Goal: Task Accomplishment & Management: Manage account settings

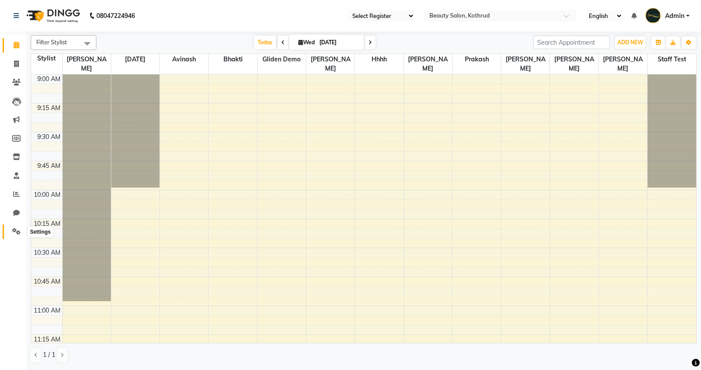
click at [18, 228] on icon at bounding box center [16, 231] width 8 height 7
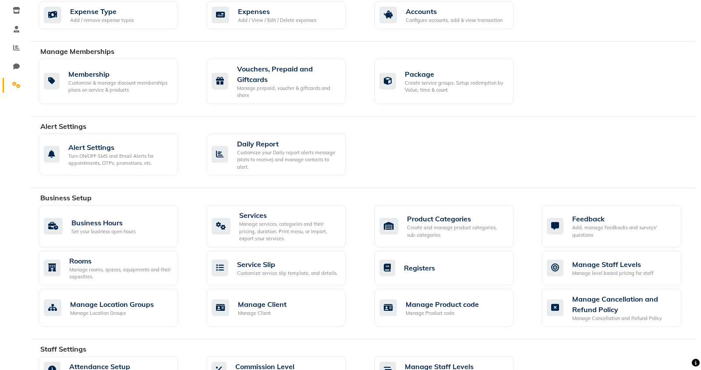
scroll to position [160, 0]
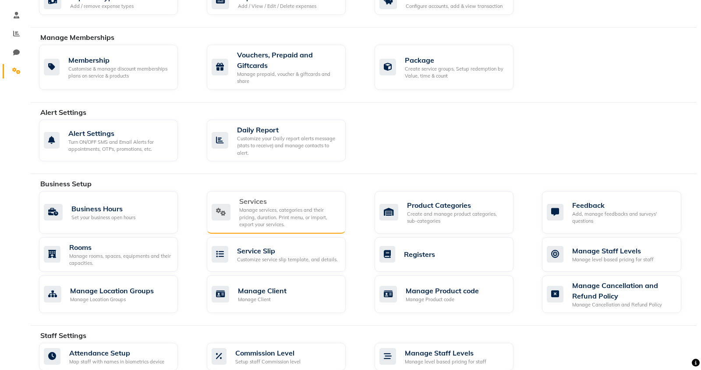
click at [277, 206] on div "Manage services, categories and their pricing, duration. Print menu, or import,…" at bounding box center [288, 217] width 99 height 22
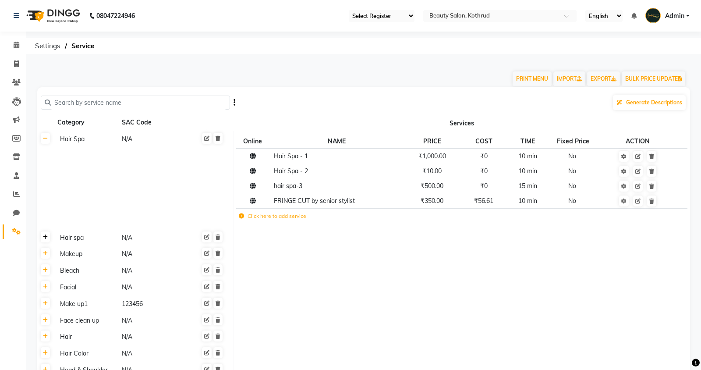
click at [46, 239] on icon at bounding box center [45, 236] width 5 height 5
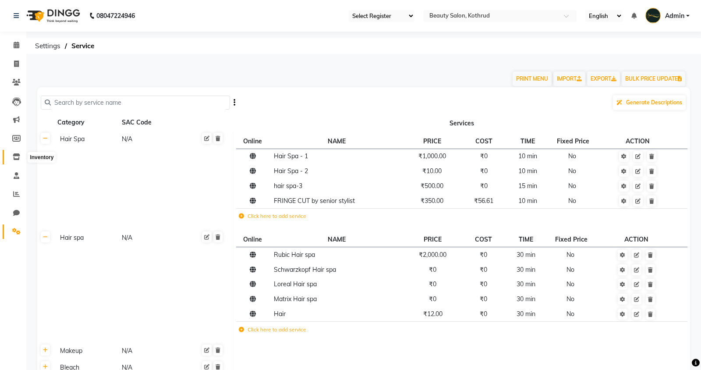
click at [16, 154] on icon at bounding box center [16, 156] width 7 height 7
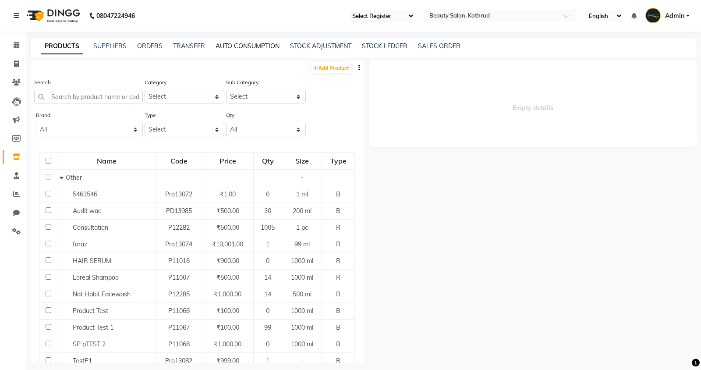
click at [250, 46] on link "AUTO CONSUMPTION" at bounding box center [248, 46] width 64 height 8
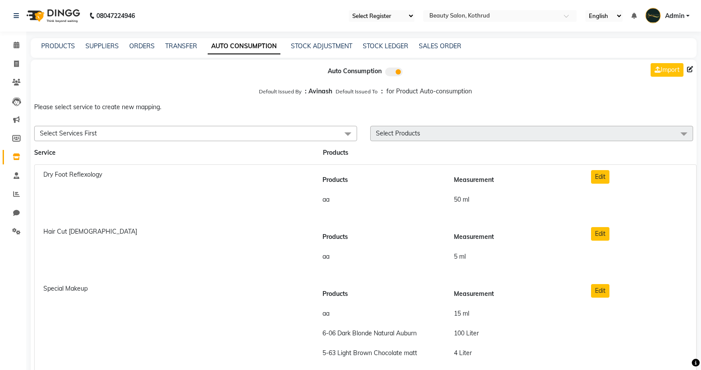
click at [209, 136] on span "Select Services First" at bounding box center [195, 133] width 323 height 15
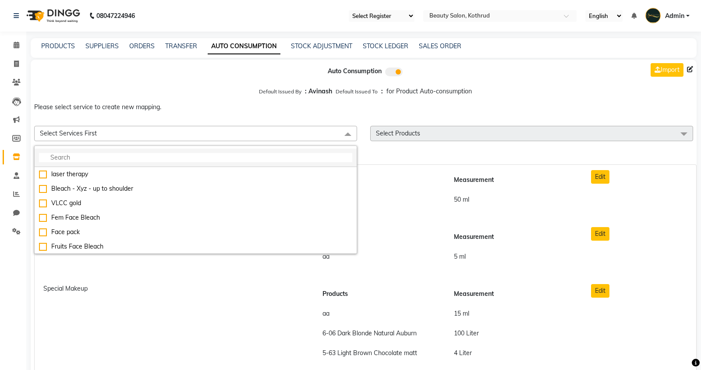
click at [124, 154] on input "multiselect-search" at bounding box center [195, 157] width 313 height 9
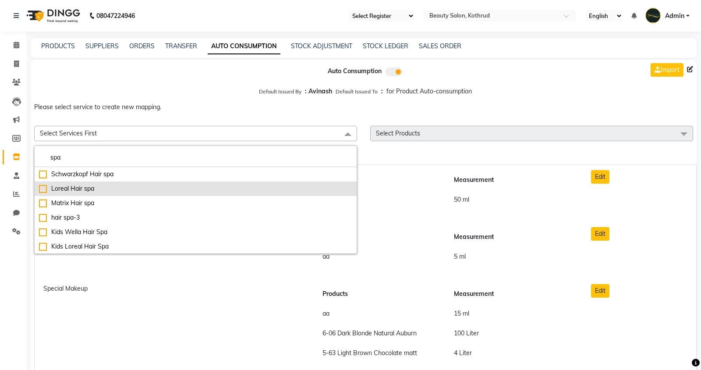
type input "spa"
click at [71, 184] on div "Loreal Hair spa" at bounding box center [195, 188] width 313 height 9
checkbox input "true"
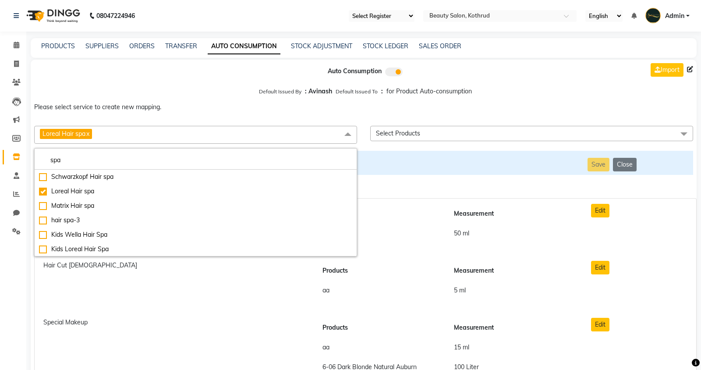
click at [470, 121] on div "Please select service to create new mapping. Loreal Hair spa x spa Schwarzkopf …" at bounding box center [364, 123] width 666 height 48
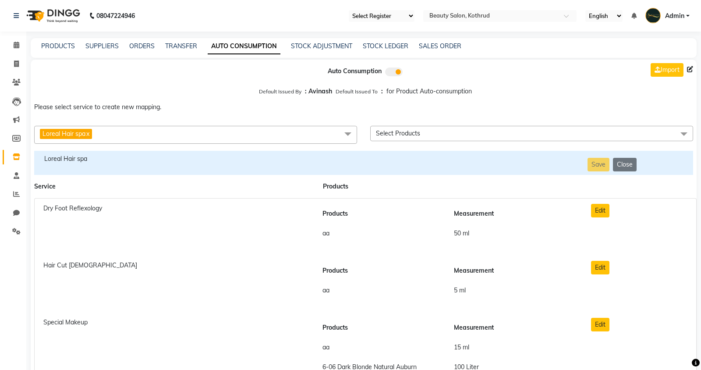
click at [460, 135] on span "Select Products" at bounding box center [531, 133] width 323 height 15
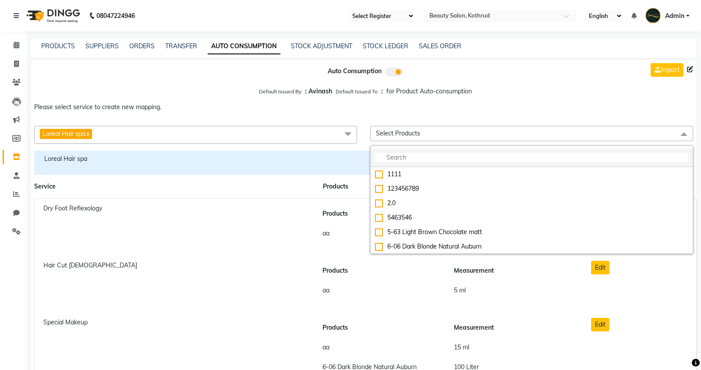
click at [432, 157] on input "multiselect-search" at bounding box center [531, 157] width 313 height 9
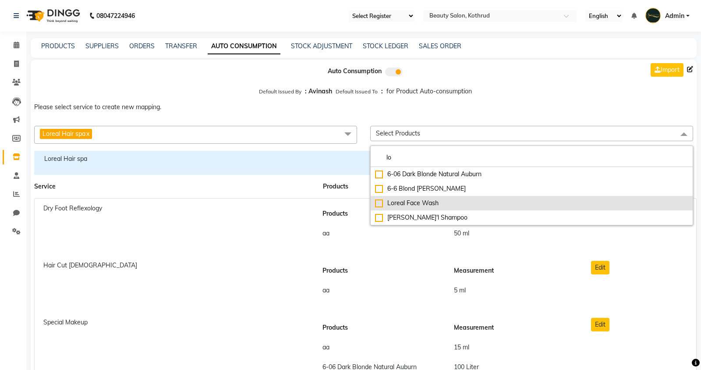
type input "lo"
click at [403, 205] on div "Loreal Face Wash" at bounding box center [531, 202] width 313 height 9
checkbox input "true"
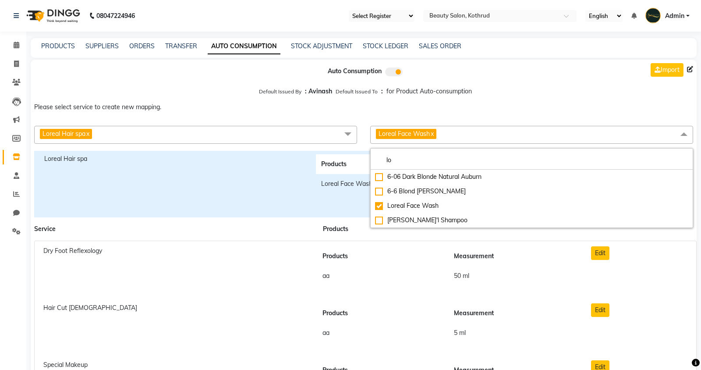
click at [456, 100] on p "Please select service to create new mapping." at bounding box center [364, 107] width 666 height 16
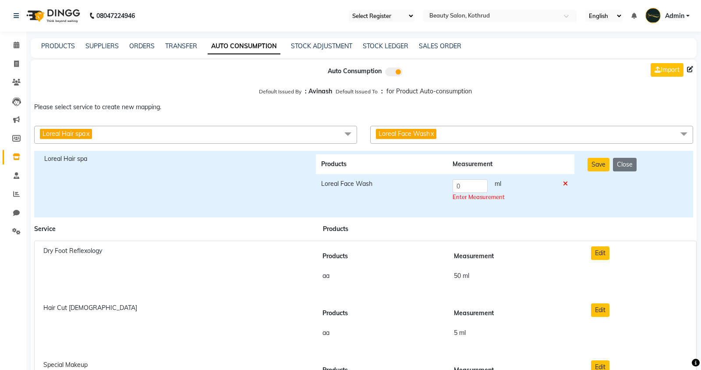
click at [374, 160] on th "Products" at bounding box center [381, 164] width 131 height 20
click at [93, 132] on span "Loreal Hair spa x" at bounding box center [67, 135] width 54 height 12
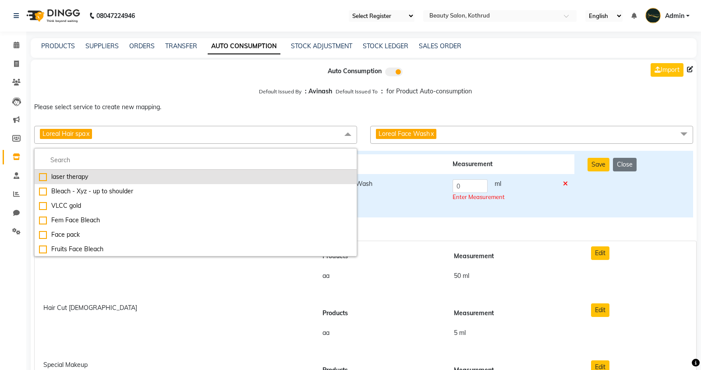
click at [69, 179] on div "laser therapy" at bounding box center [195, 176] width 313 height 9
checkbox input "false"
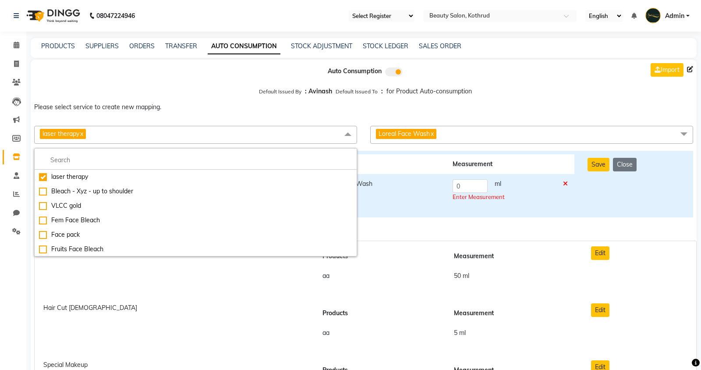
click at [267, 127] on span "laser therapy x" at bounding box center [195, 135] width 323 height 18
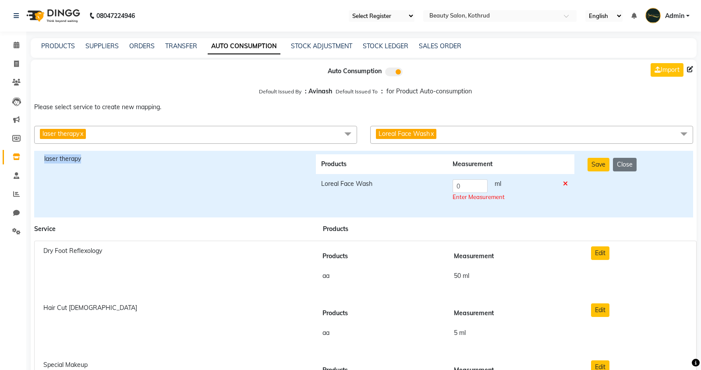
drag, startPoint x: 42, startPoint y: 159, endPoint x: 85, endPoint y: 158, distance: 43.0
click at [85, 158] on div "laser therapy" at bounding box center [174, 184] width 272 height 60
click at [434, 133] on link "x" at bounding box center [432, 134] width 4 height 8
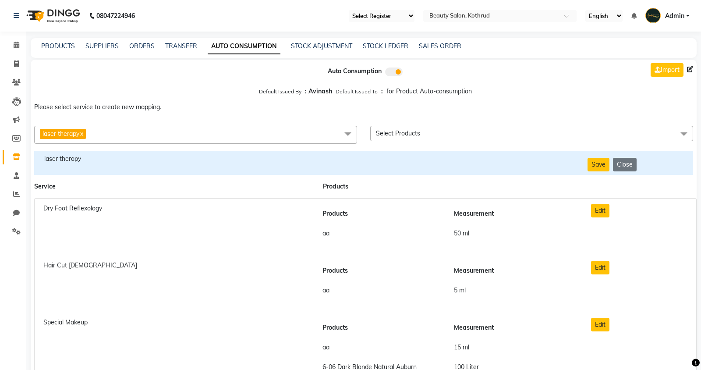
click at [86, 134] on span "laser therapy x" at bounding box center [63, 134] width 46 height 10
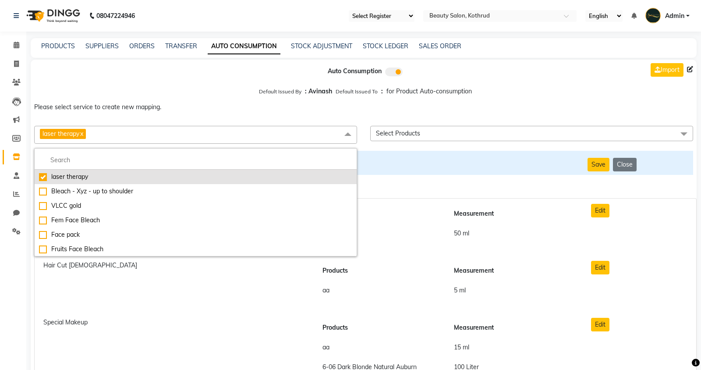
click at [47, 179] on div "laser therapy" at bounding box center [195, 176] width 313 height 9
checkbox input "false"
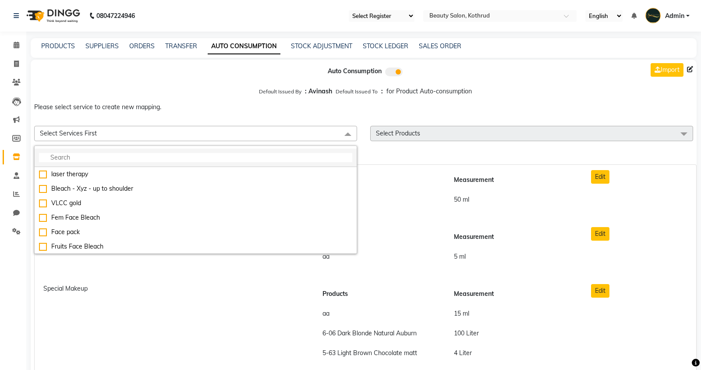
click at [59, 160] on input "multiselect-search" at bounding box center [195, 157] width 313 height 9
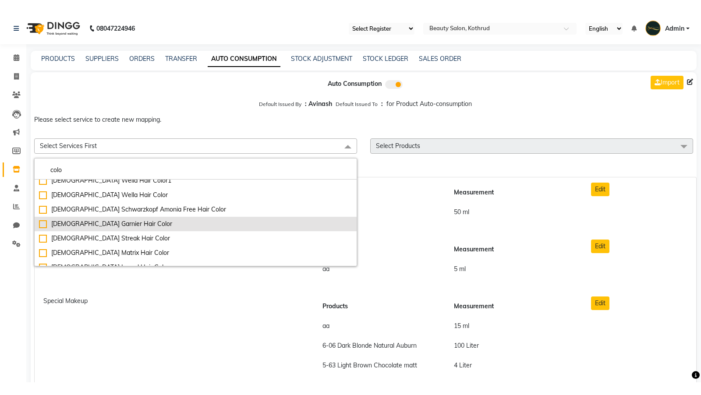
scroll to position [24, 0]
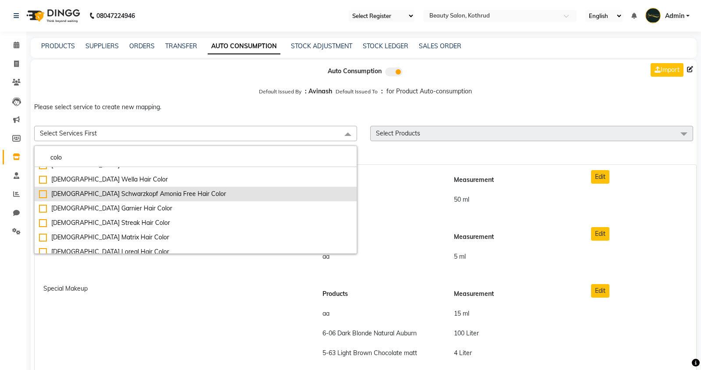
type input "colo"
click at [99, 195] on div "[DEMOGRAPHIC_DATA] Schwarzkopf Amonia Free Hair Color" at bounding box center [195, 193] width 313 height 9
checkbox input "true"
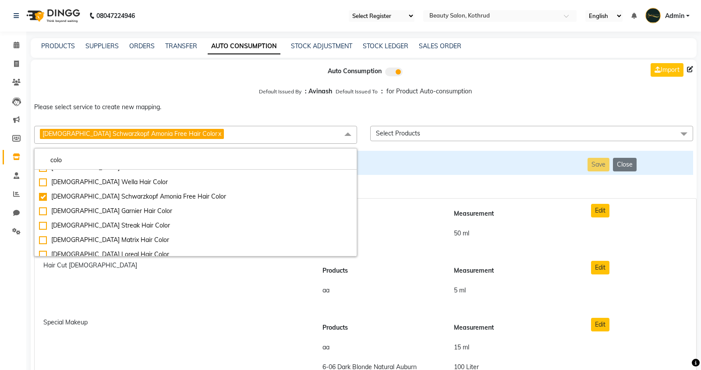
click at [297, 107] on p "Please select service to create new mapping." at bounding box center [364, 107] width 666 height 16
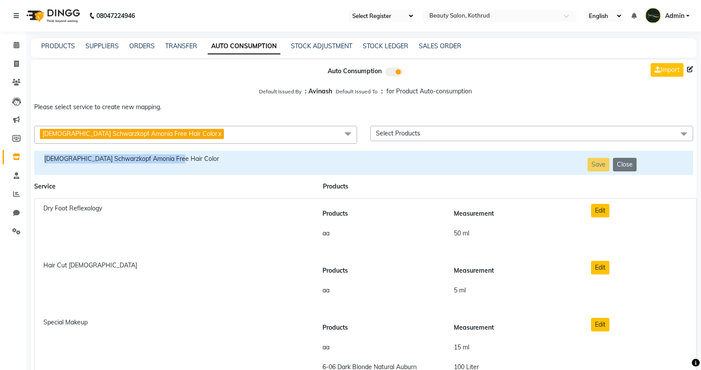
drag, startPoint x: 45, startPoint y: 157, endPoint x: 198, endPoint y: 157, distance: 152.5
click at [198, 157] on div "[DEMOGRAPHIC_DATA] Schwarzkopf Amonia Free Hair Color" at bounding box center [173, 158] width 258 height 9
click at [425, 131] on span "Select Products" at bounding box center [531, 133] width 323 height 15
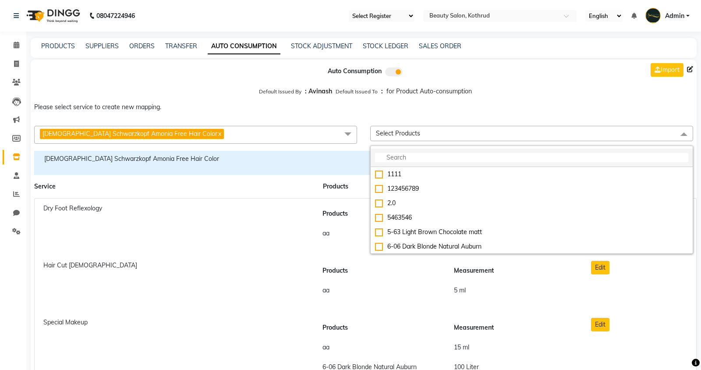
click at [402, 161] on input "multiselect-search" at bounding box center [531, 157] width 313 height 9
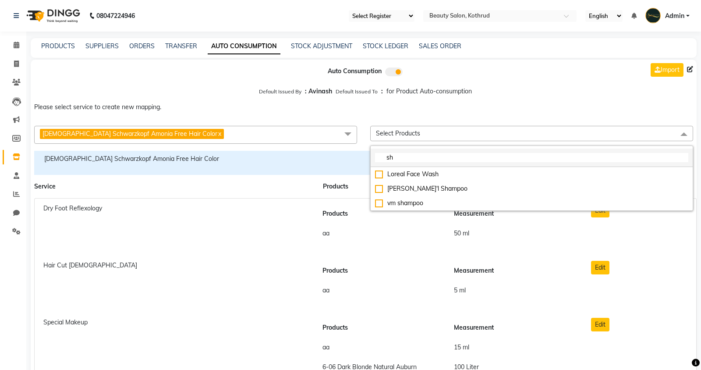
type input "s"
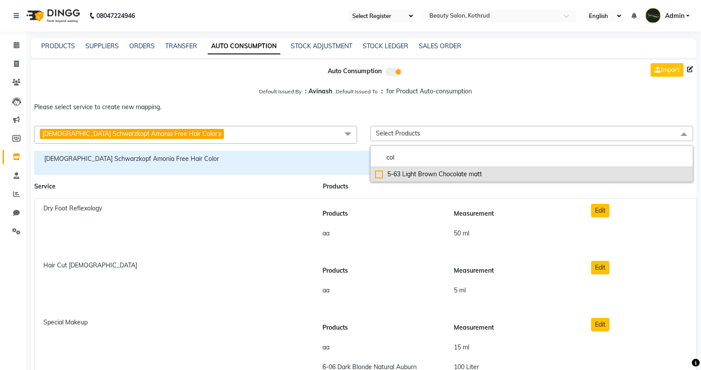
type input "col"
click at [422, 170] on div "5-63 Light Brown Chocolate matt" at bounding box center [531, 174] width 313 height 9
checkbox input "true"
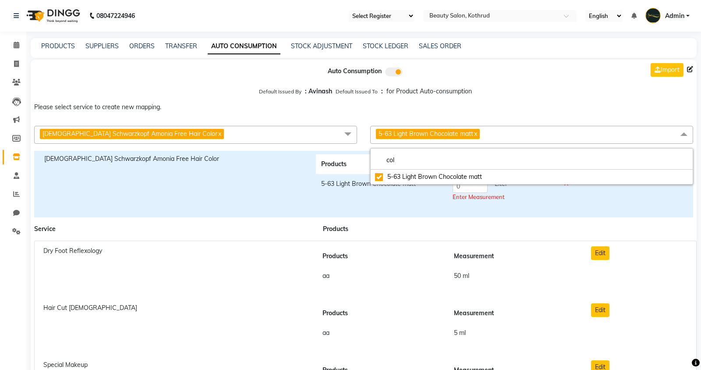
click at [504, 102] on p "Please select service to create new mapping." at bounding box center [364, 107] width 666 height 16
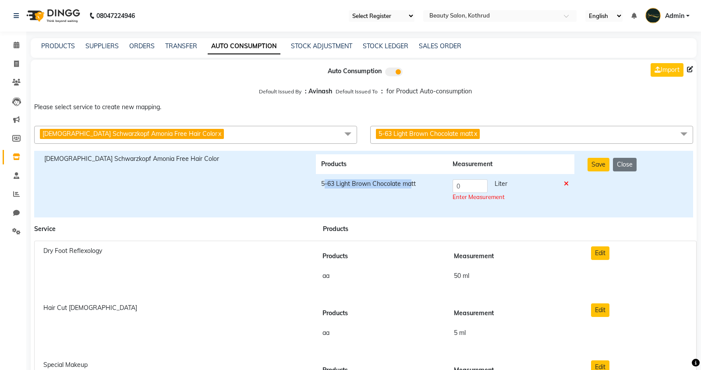
drag, startPoint x: 323, startPoint y: 183, endPoint x: 410, endPoint y: 183, distance: 87.2
click at [410, 183] on td "5-63 Light Brown Chocolate matt" at bounding box center [381, 190] width 131 height 33
click at [414, 186] on td "5-63 Light Brown Chocolate matt" at bounding box center [381, 190] width 131 height 33
drag, startPoint x: 414, startPoint y: 186, endPoint x: 316, endPoint y: 182, distance: 97.3
click at [316, 182] on td "5-63 Light Brown Chocolate matt" at bounding box center [381, 190] width 131 height 33
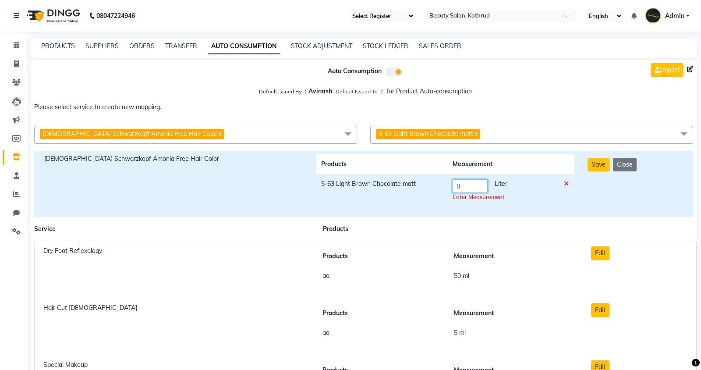
drag, startPoint x: 478, startPoint y: 189, endPoint x: 455, endPoint y: 189, distance: 22.3
click at [455, 189] on input "0" at bounding box center [470, 186] width 35 height 14
type input "20"
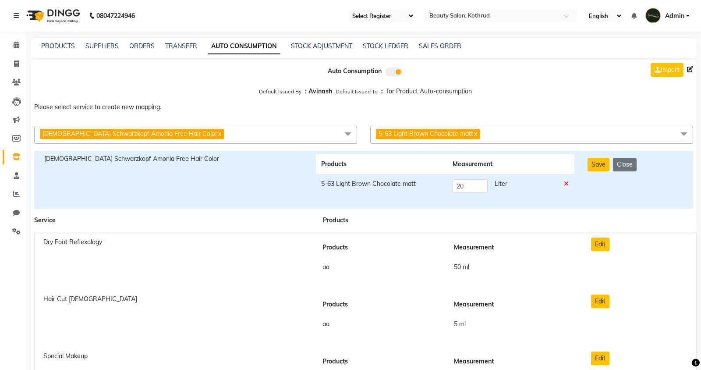
click at [382, 204] on div "Products Measurement 5-63 Light Brown Chocolate matt 20 Liter" at bounding box center [445, 179] width 272 height 51
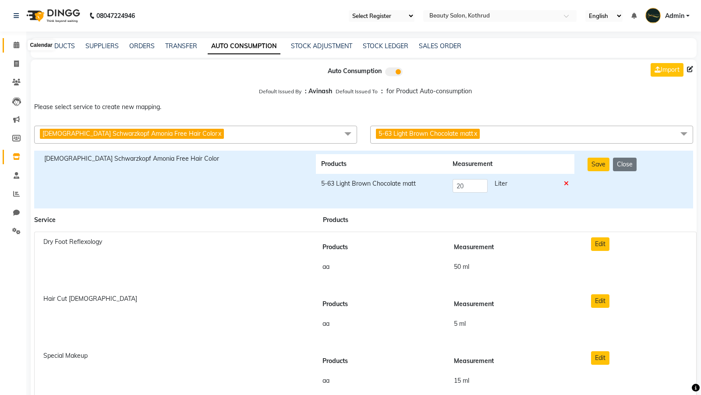
click at [17, 48] on icon at bounding box center [17, 45] width 6 height 7
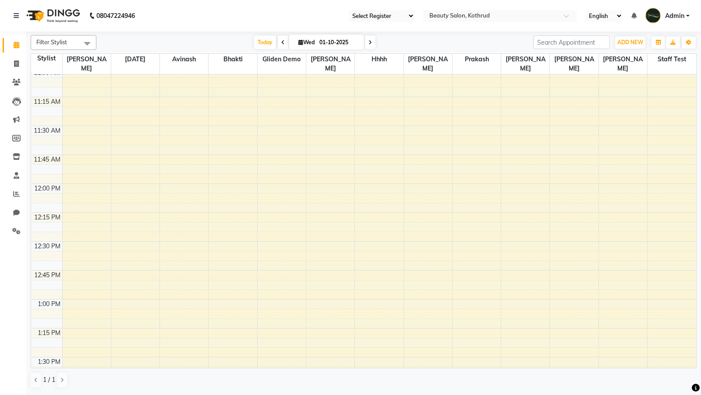
scroll to position [191, 0]
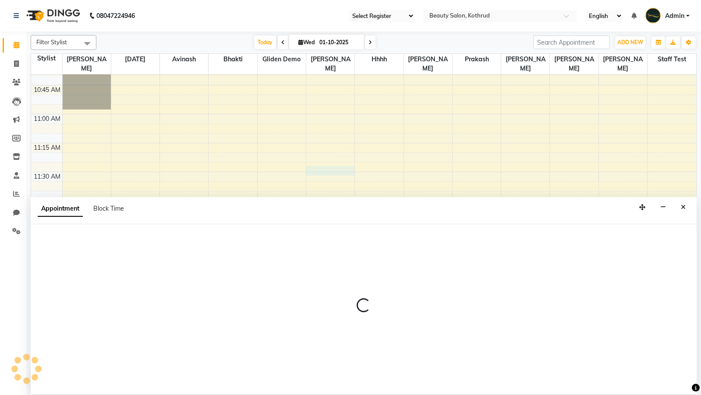
select select "84532"
select select "690"
select select "tentative"
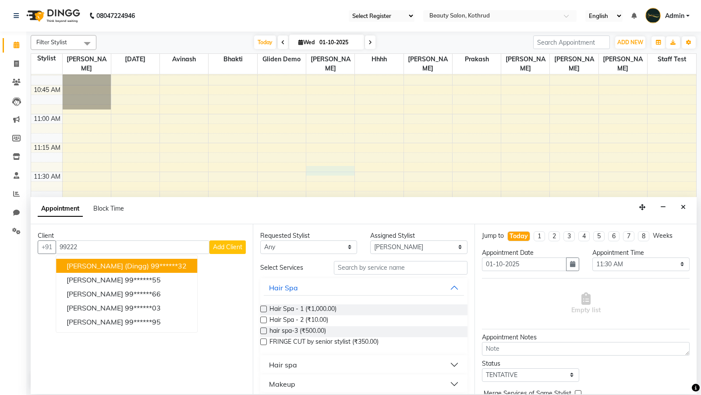
click at [115, 259] on button "[PERSON_NAME] (Dingg) 99******32" at bounding box center [126, 266] width 141 height 14
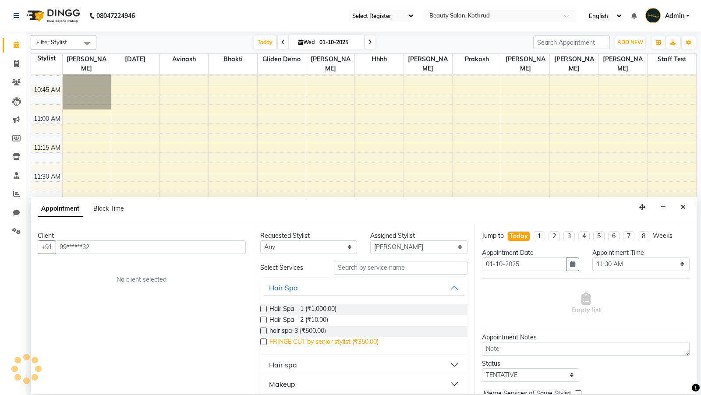
type input "99******32"
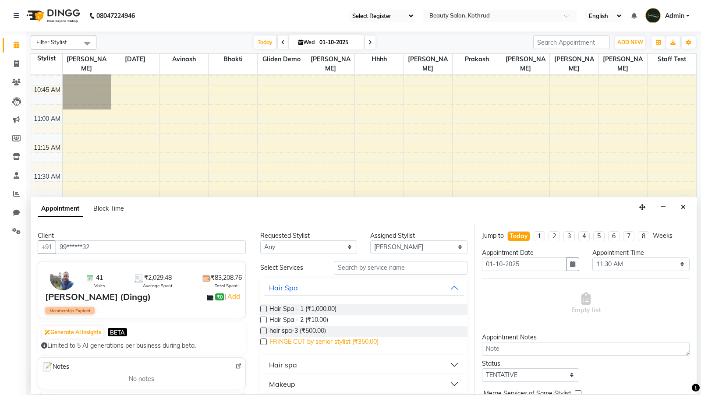
click at [312, 341] on span "FRINGE CUT by senior stylist (₹350.00)" at bounding box center [323, 342] width 109 height 11
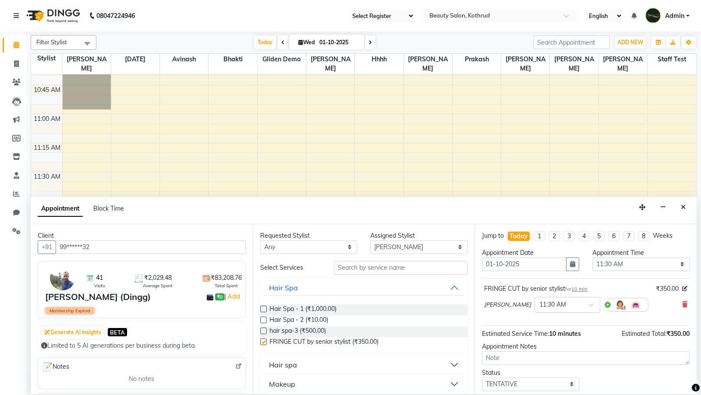
checkbox input "false"
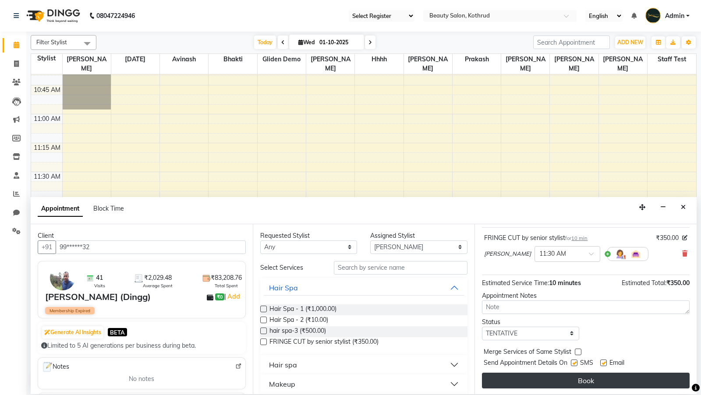
click at [573, 380] on button "Book" at bounding box center [586, 381] width 208 height 16
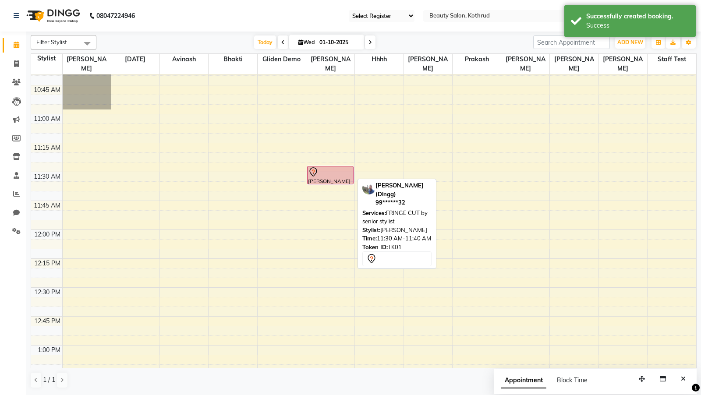
click at [328, 173] on div at bounding box center [330, 172] width 45 height 11
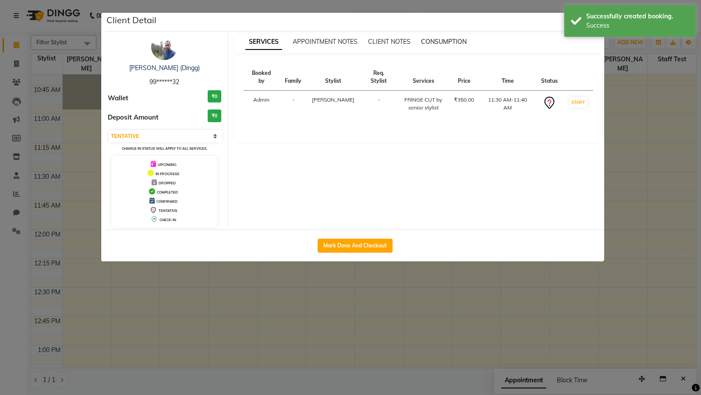
click at [435, 39] on span "CONSUMPTION" at bounding box center [444, 42] width 46 height 8
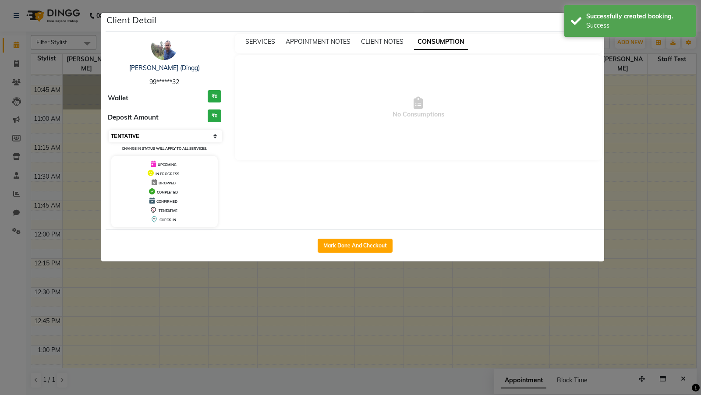
click at [195, 130] on select "Select IN SERVICE CONFIRMED TENTATIVE CHECK IN MARK DONE DROPPED UPCOMING" at bounding box center [165, 136] width 113 height 12
select select "3"
click at [109, 130] on select "Select IN SERVICE CONFIRMED TENTATIVE CHECK IN MARK DONE DROPPED UPCOMING" at bounding box center [165, 136] width 113 height 12
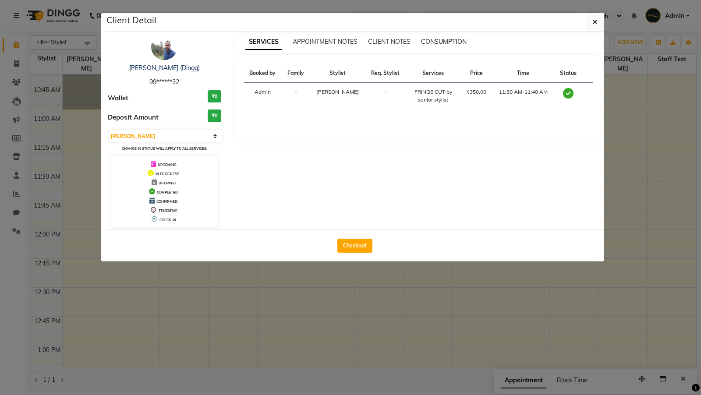
click at [451, 39] on span "CONSUMPTION" at bounding box center [444, 42] width 46 height 8
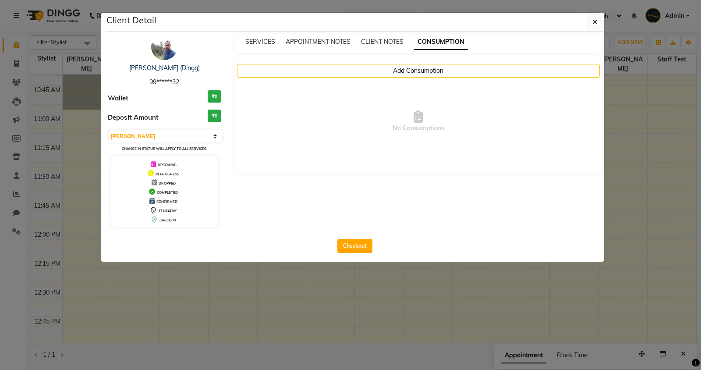
drag, startPoint x: 312, startPoint y: 135, endPoint x: 430, endPoint y: 99, distance: 123.2
click at [429, 100] on span "No Consumptions" at bounding box center [419, 122] width 350 height 88
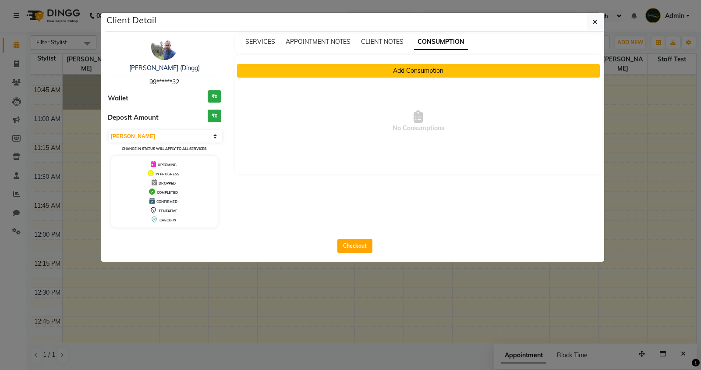
click at [417, 68] on button "Add Consumption" at bounding box center [418, 71] width 363 height 14
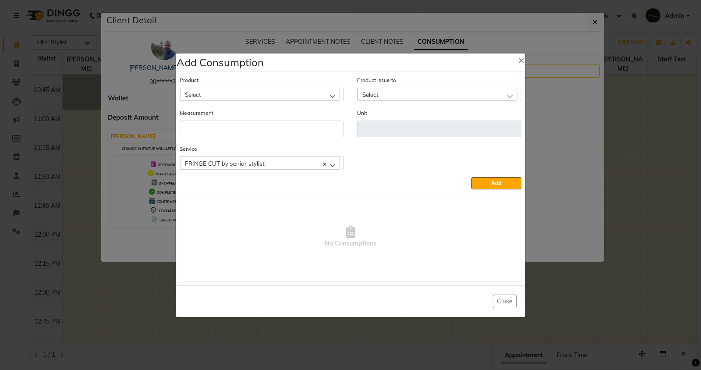
click at [278, 90] on div "Select" at bounding box center [260, 94] width 160 height 13
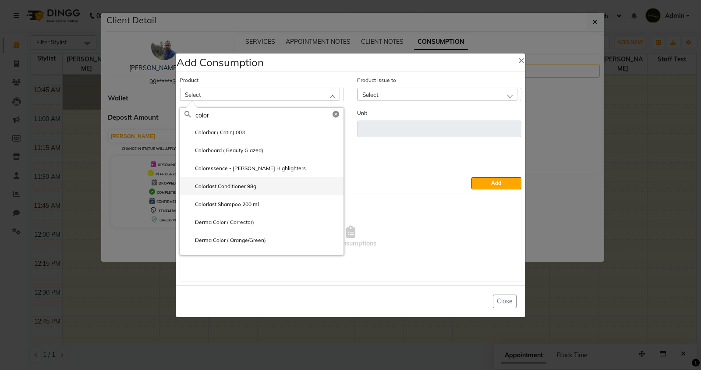
type input "color"
click at [225, 188] on label "Colorlast Conditioner 98g" at bounding box center [220, 186] width 72 height 8
type input "ml"
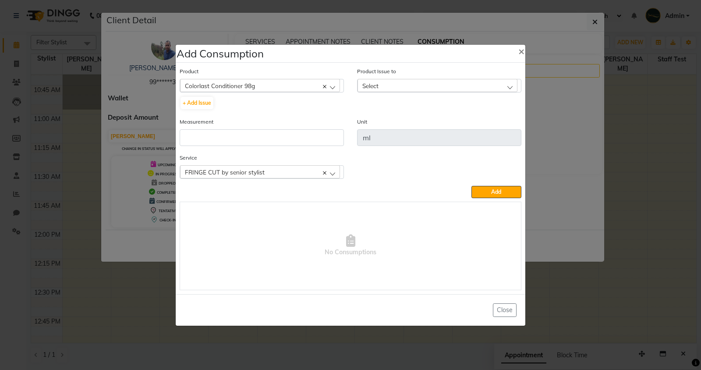
click at [395, 80] on div "Select" at bounding box center [437, 85] width 160 height 13
click at [260, 139] on input "number" at bounding box center [262, 137] width 164 height 17
click at [504, 308] on button "Close" at bounding box center [505, 310] width 24 height 14
